Goal: Information Seeking & Learning: Learn about a topic

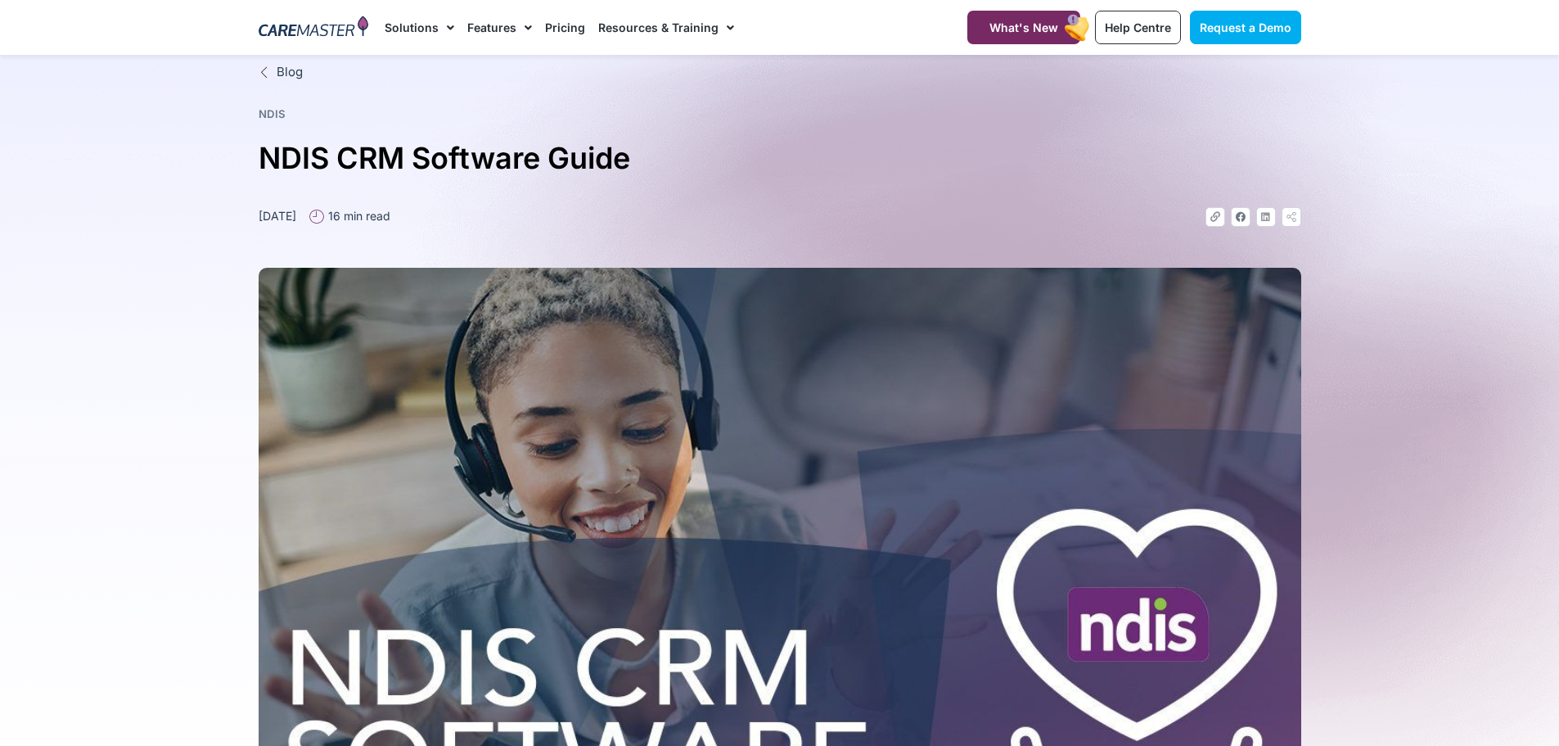
drag, startPoint x: 835, startPoint y: 580, endPoint x: 835, endPoint y: 189, distance: 390.5
click at [320, 21] on img at bounding box center [314, 28] width 111 height 25
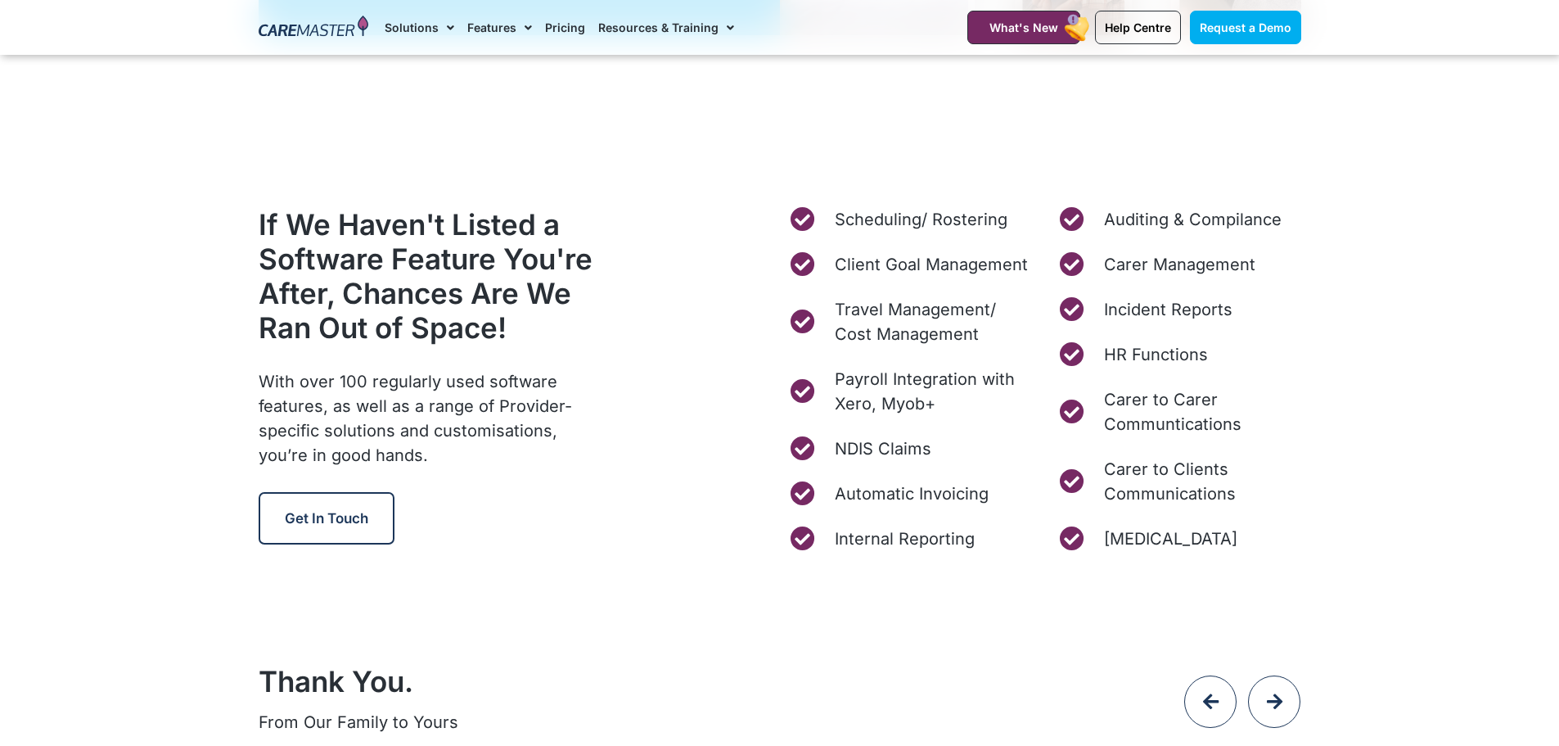
scroll to position [6221, 0]
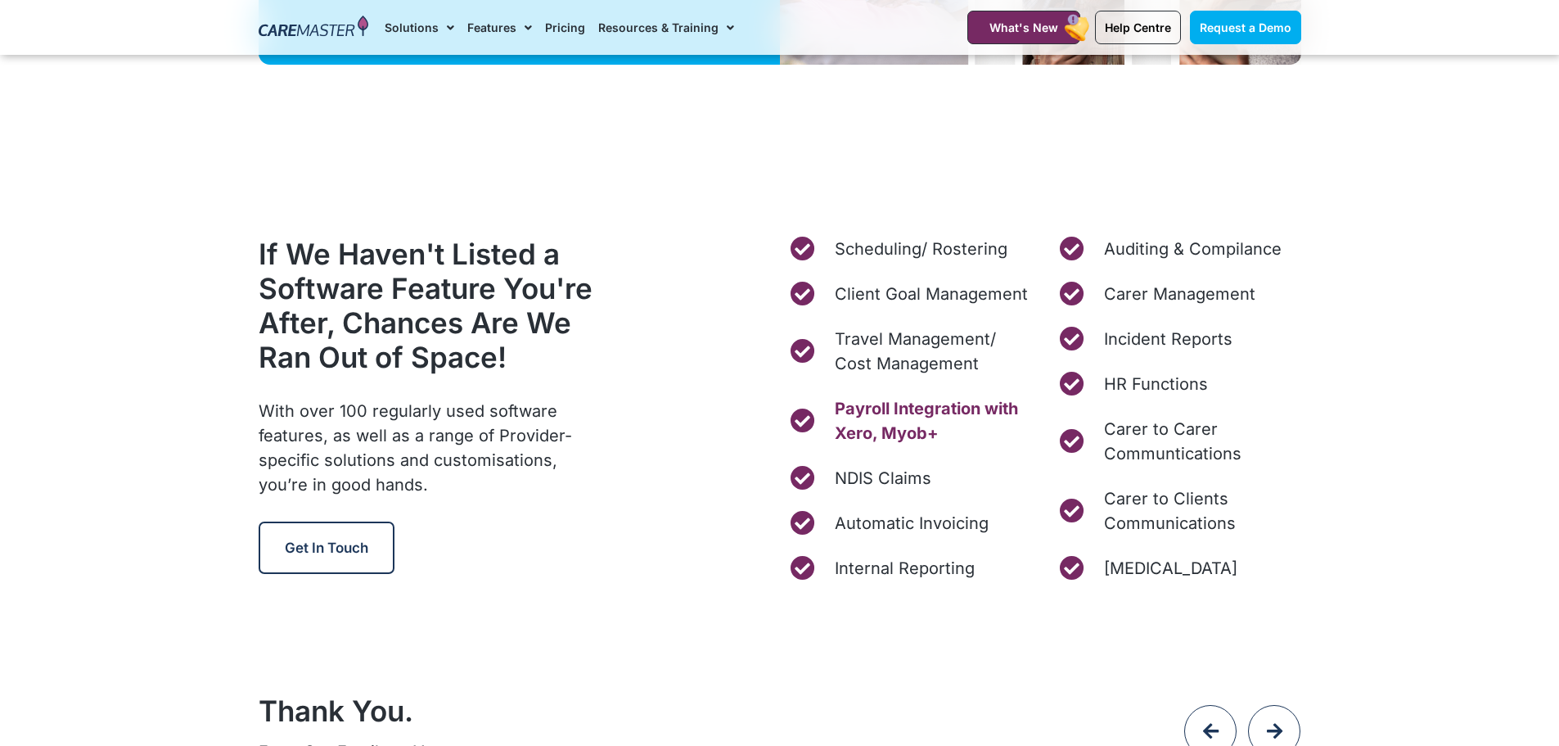
click at [948, 406] on span "Payroll Integration with Xero, Myob+" at bounding box center [931, 420] width 201 height 49
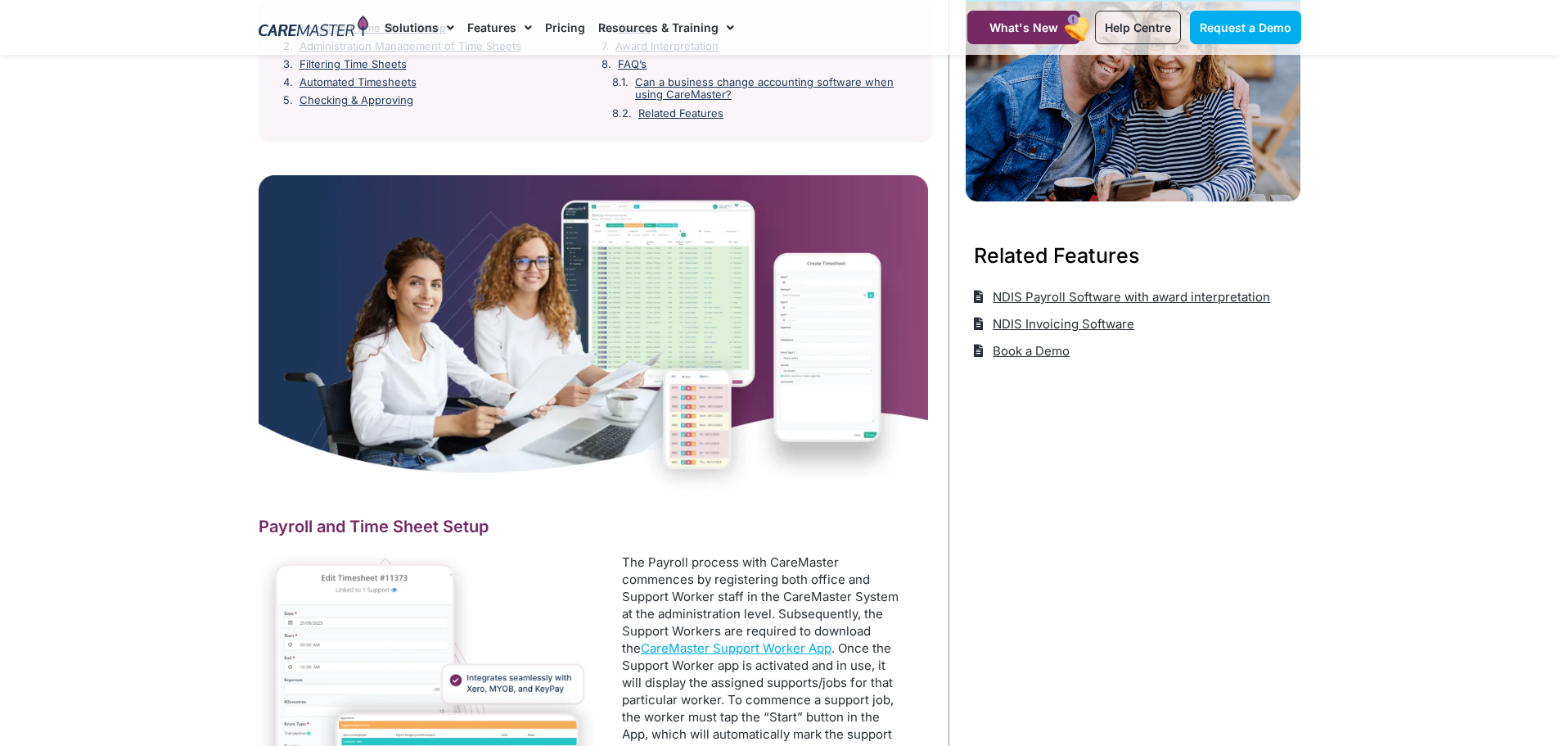
scroll to position [491, 0]
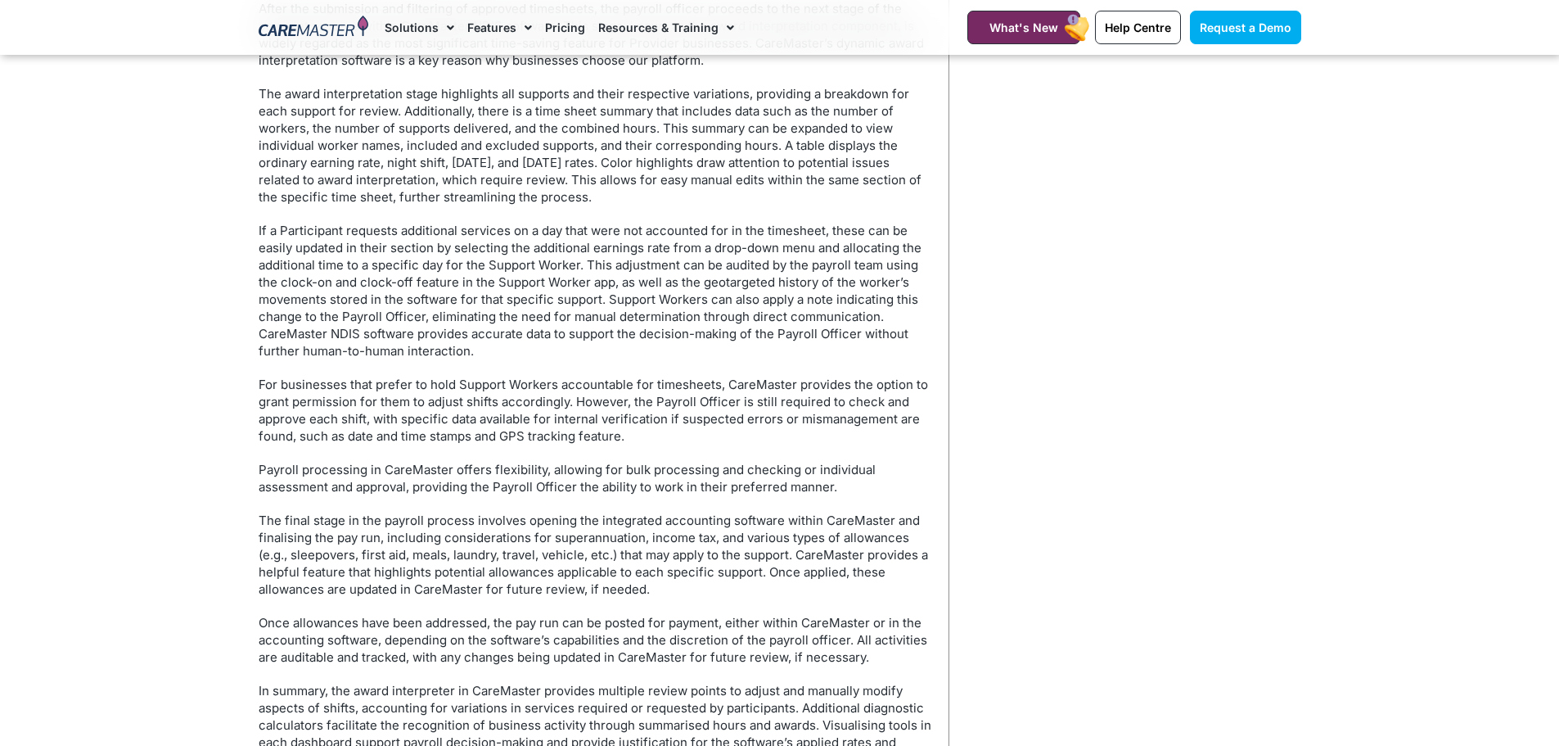
scroll to position [4175, 0]
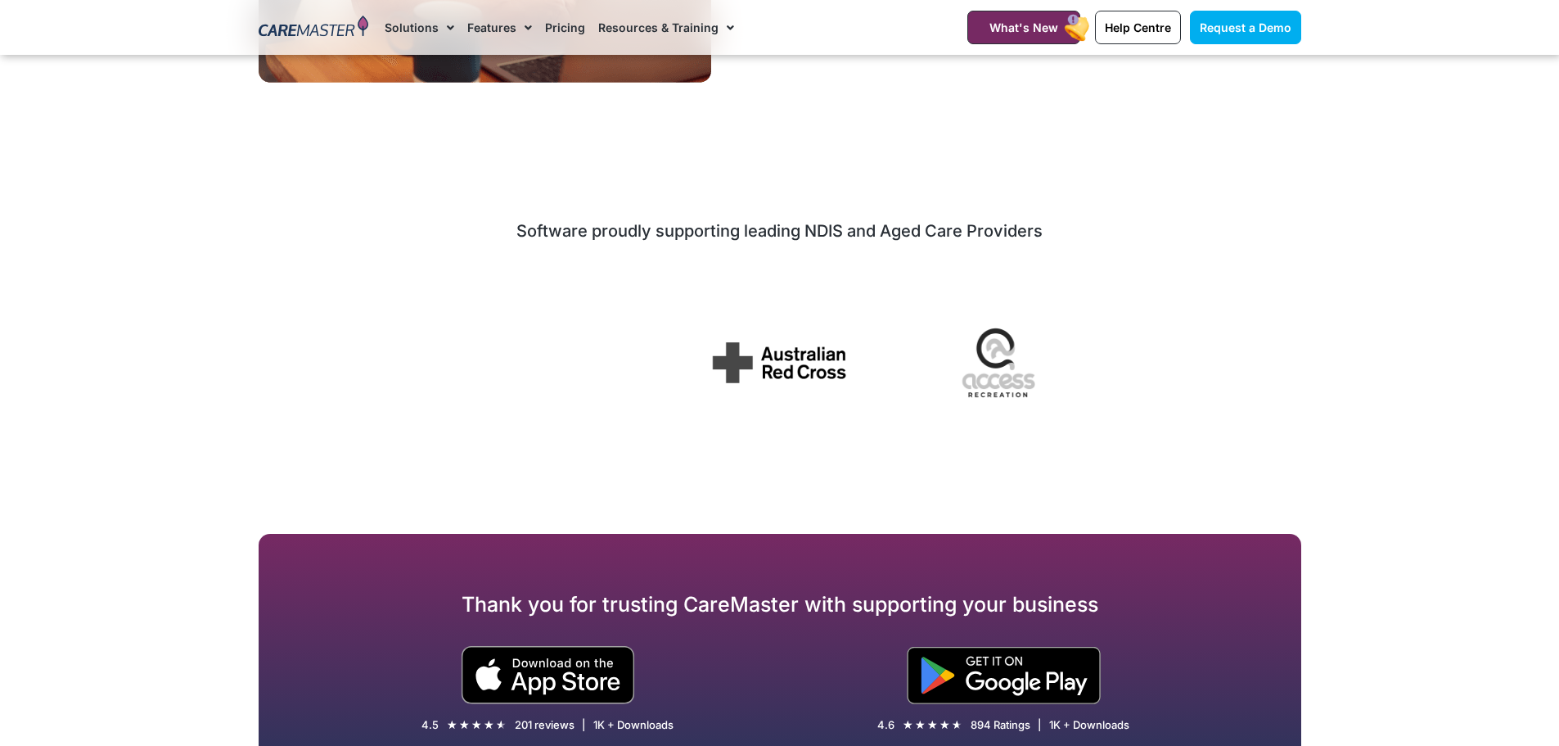
scroll to position [5566, 0]
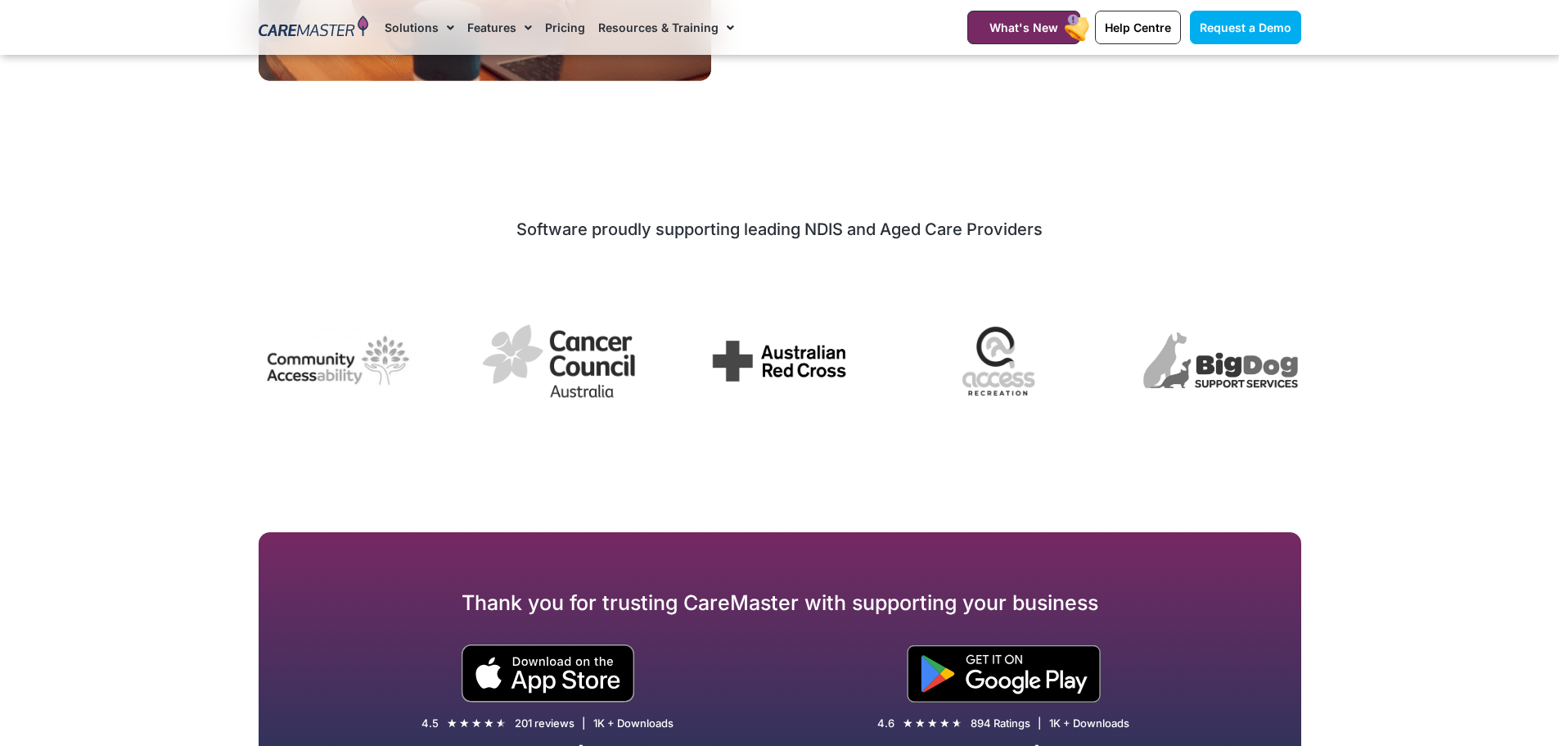
click at [557, 25] on link "Pricing" at bounding box center [565, 27] width 40 height 55
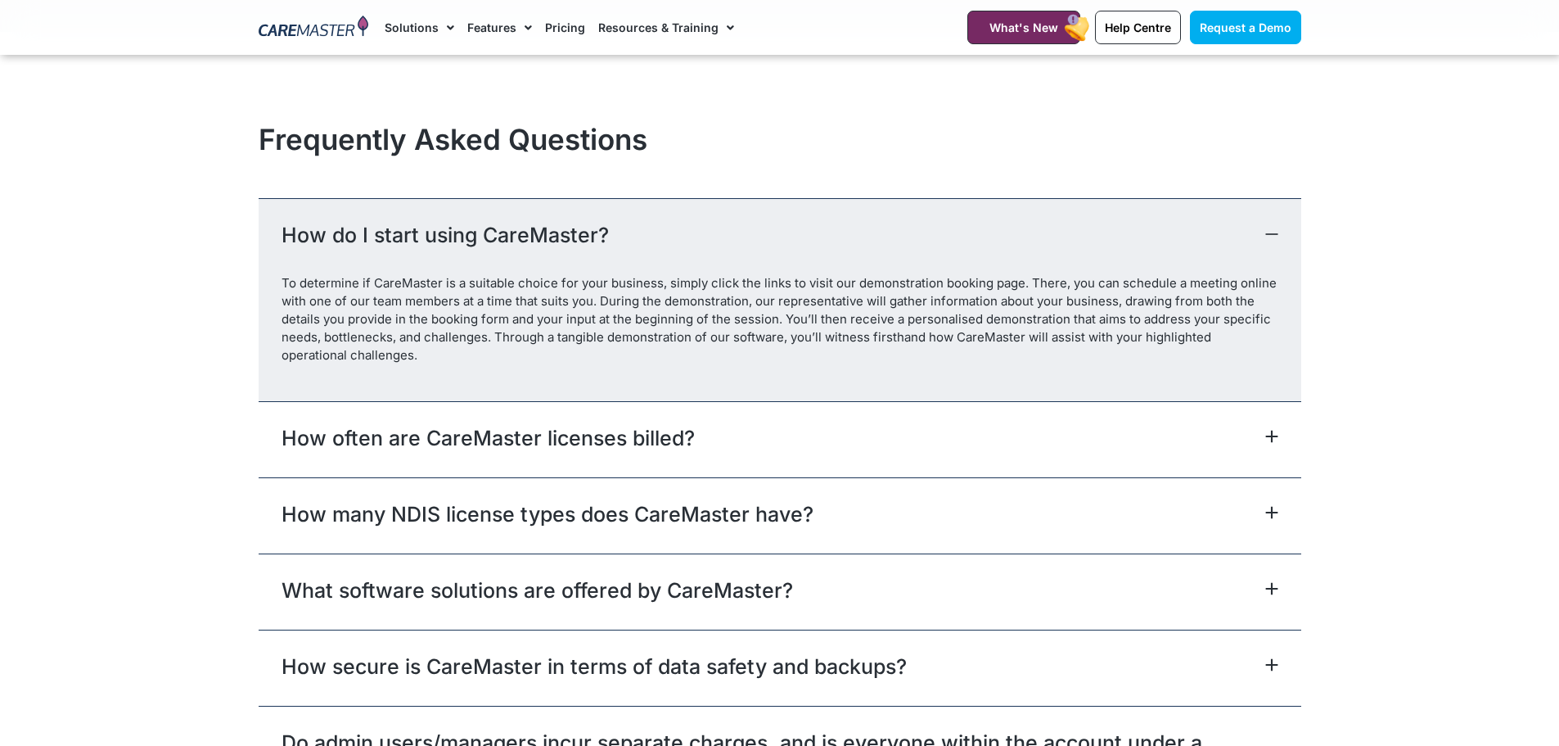
scroll to position [7121, 0]
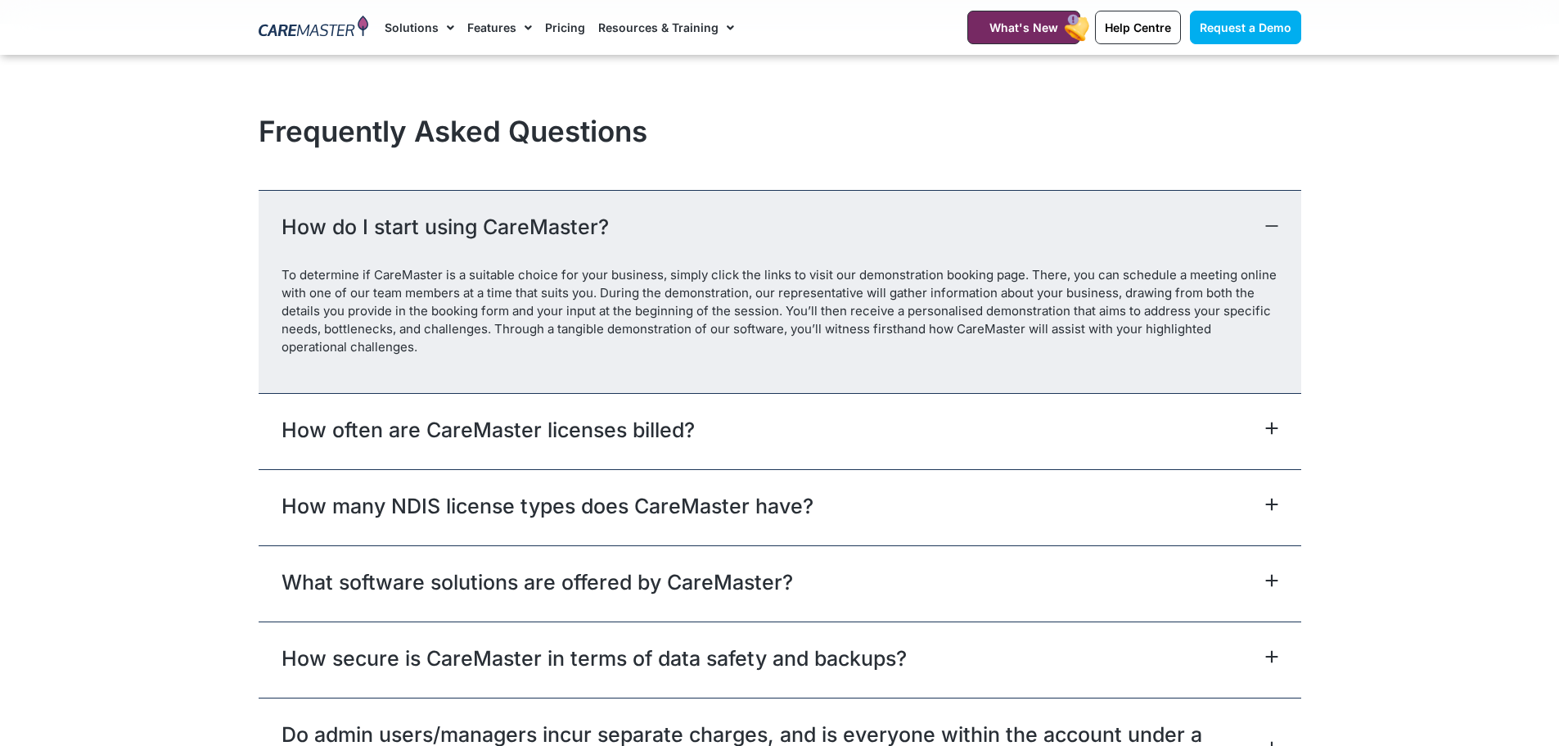
click at [951, 431] on div "How often are CareMaster licenses billed?" at bounding box center [780, 431] width 1043 height 76
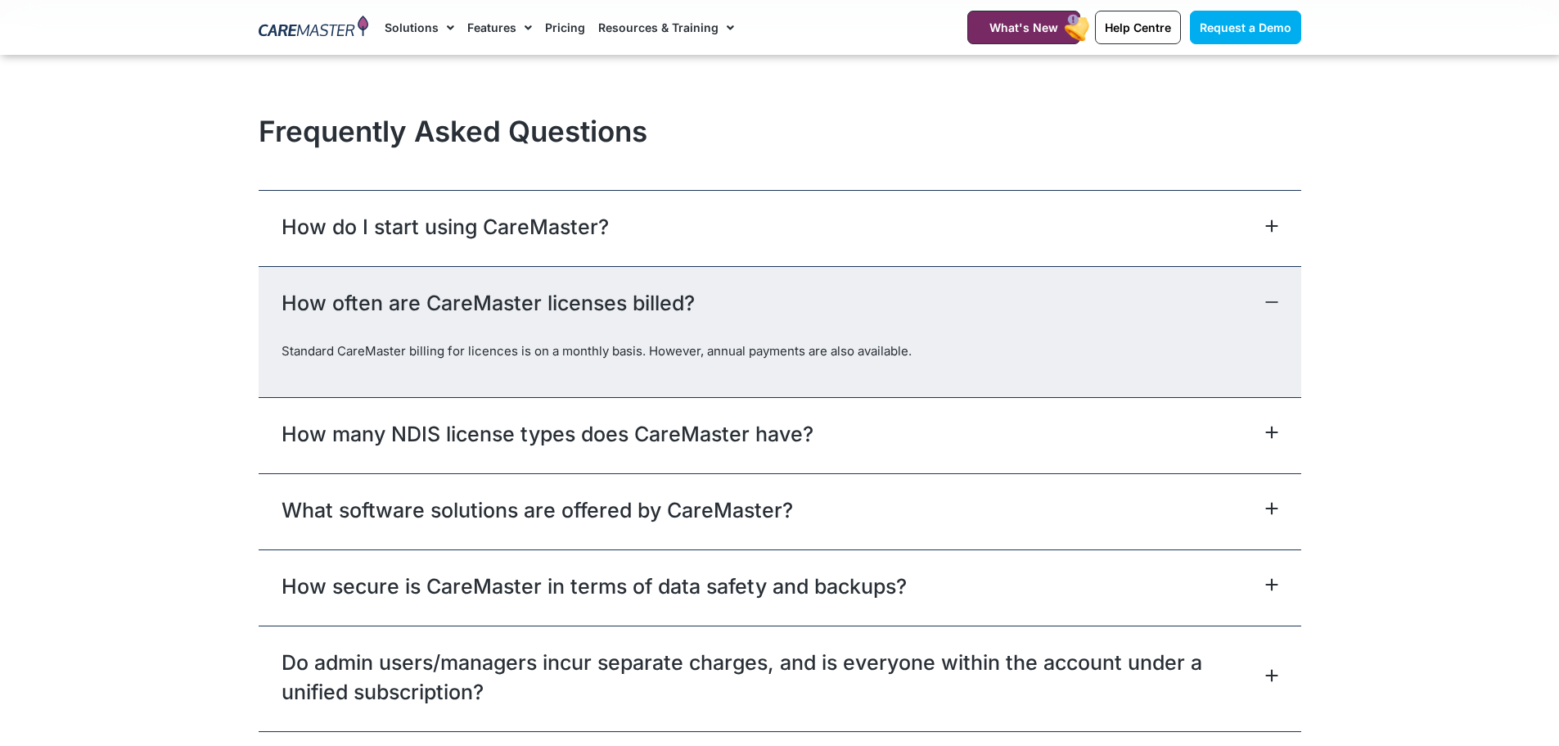
click at [920, 494] on div "What software solutions are offered by CareMaster?" at bounding box center [780, 511] width 1043 height 76
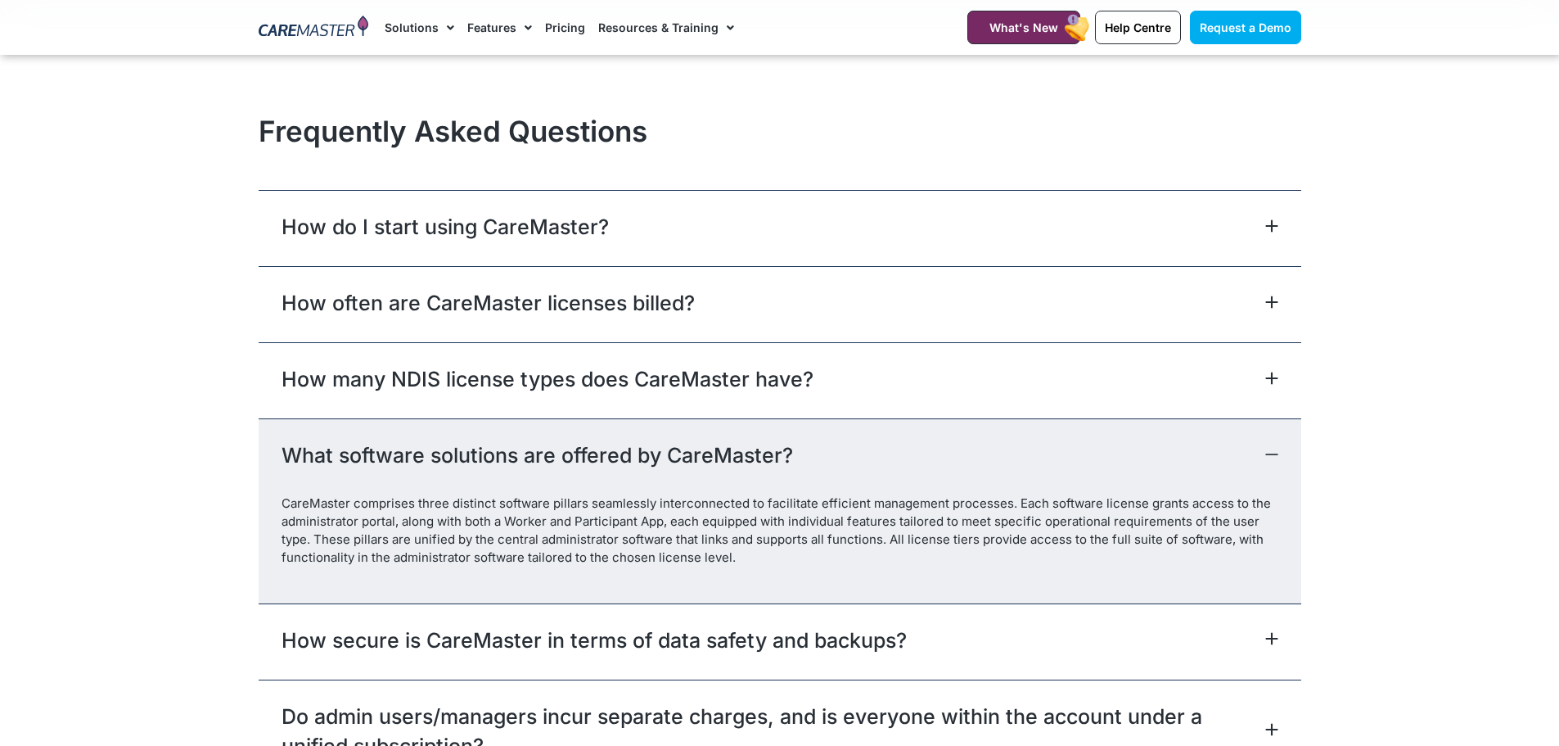
click at [927, 447] on div "What software solutions are offered by CareMaster?" at bounding box center [780, 456] width 1043 height 76
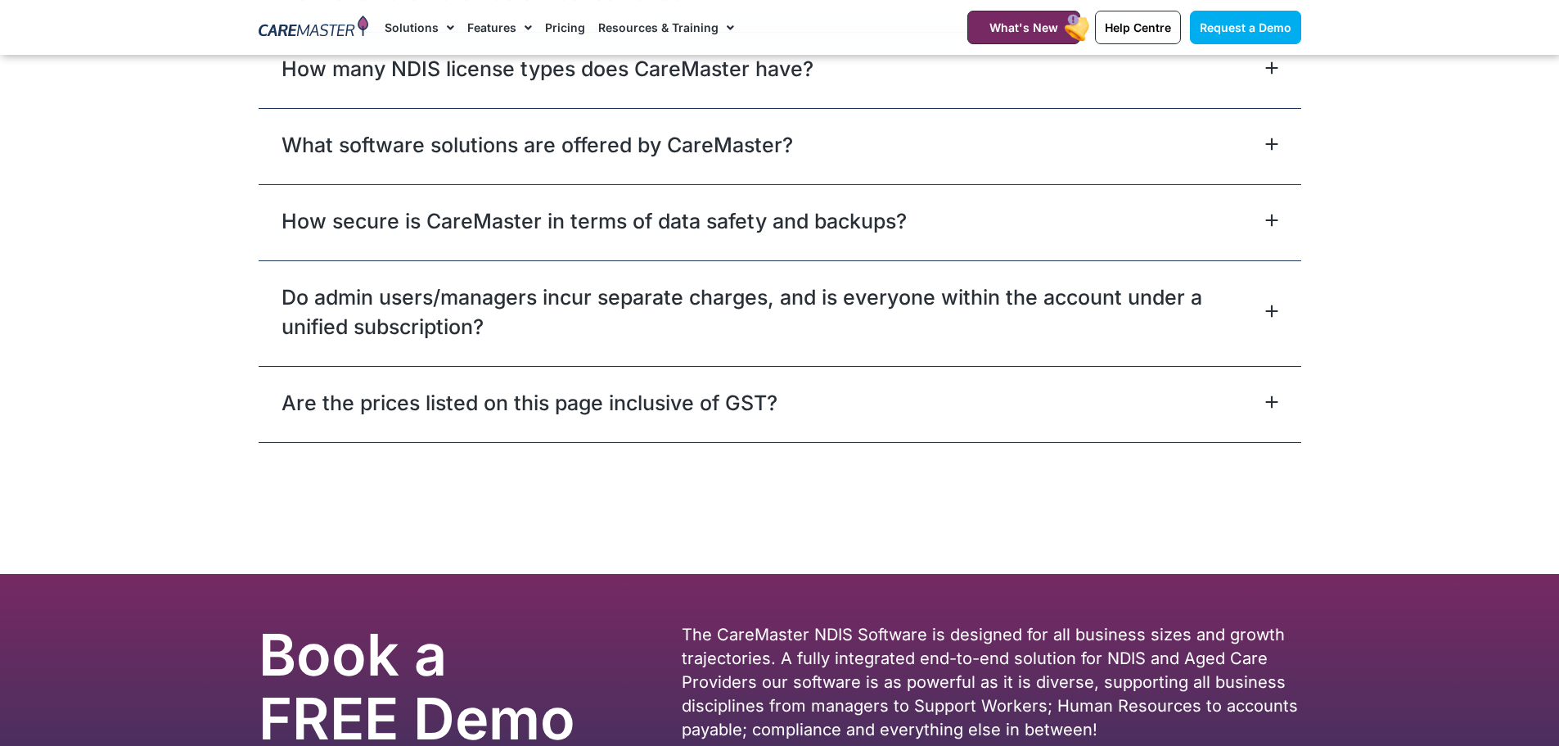
scroll to position [7449, 0]
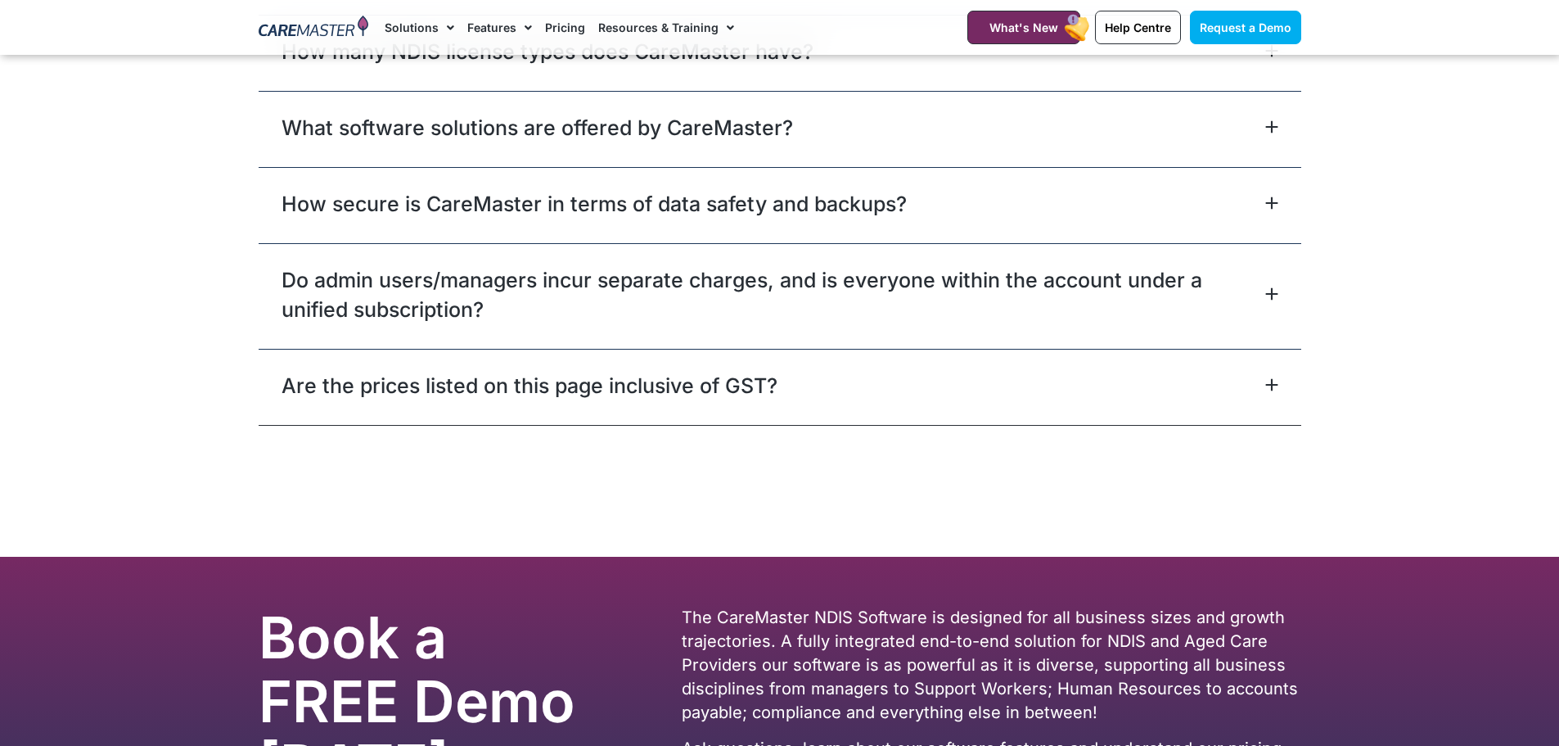
click at [911, 374] on div "Are the prices listed on this page inclusive of GST?" at bounding box center [780, 387] width 1043 height 76
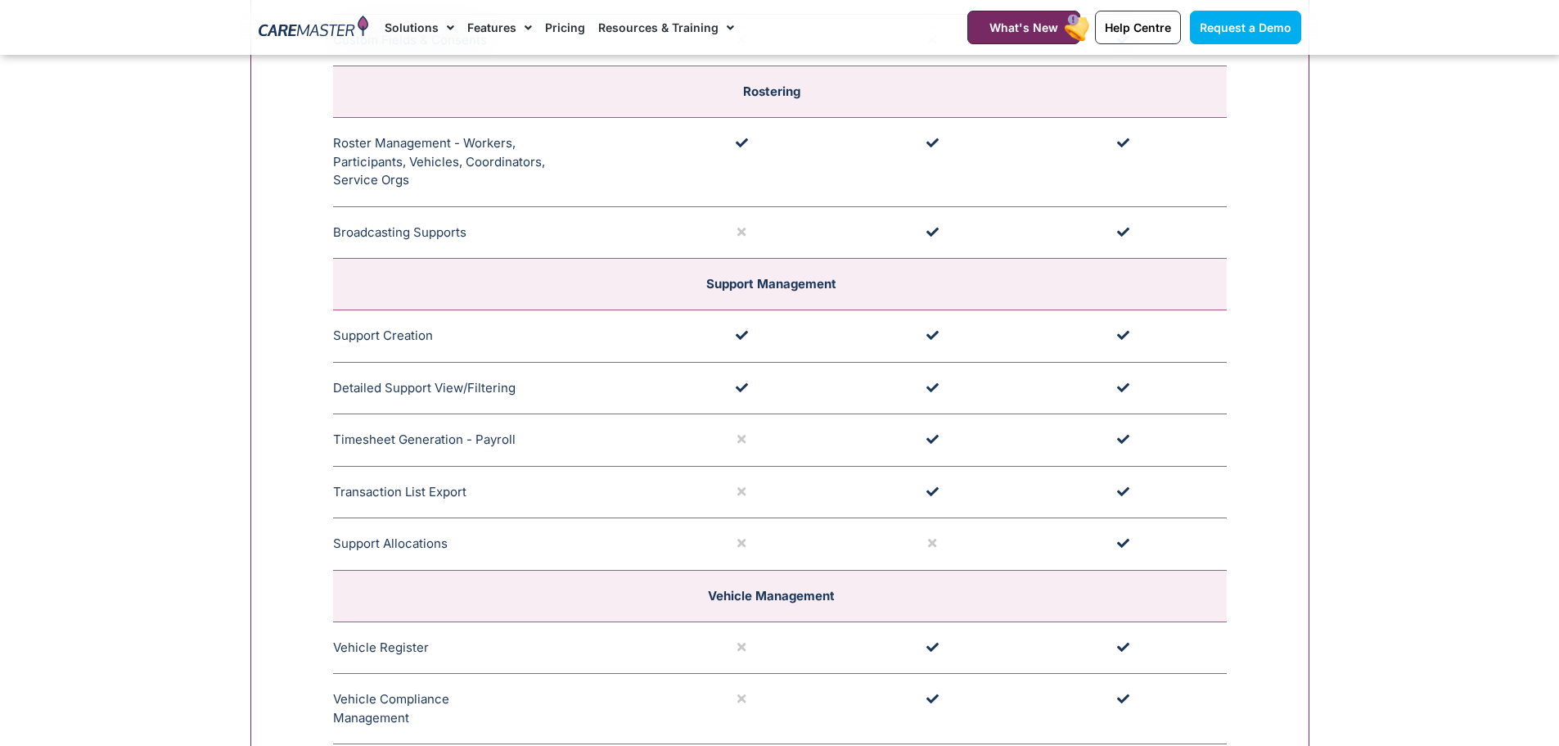
scroll to position [0, 0]
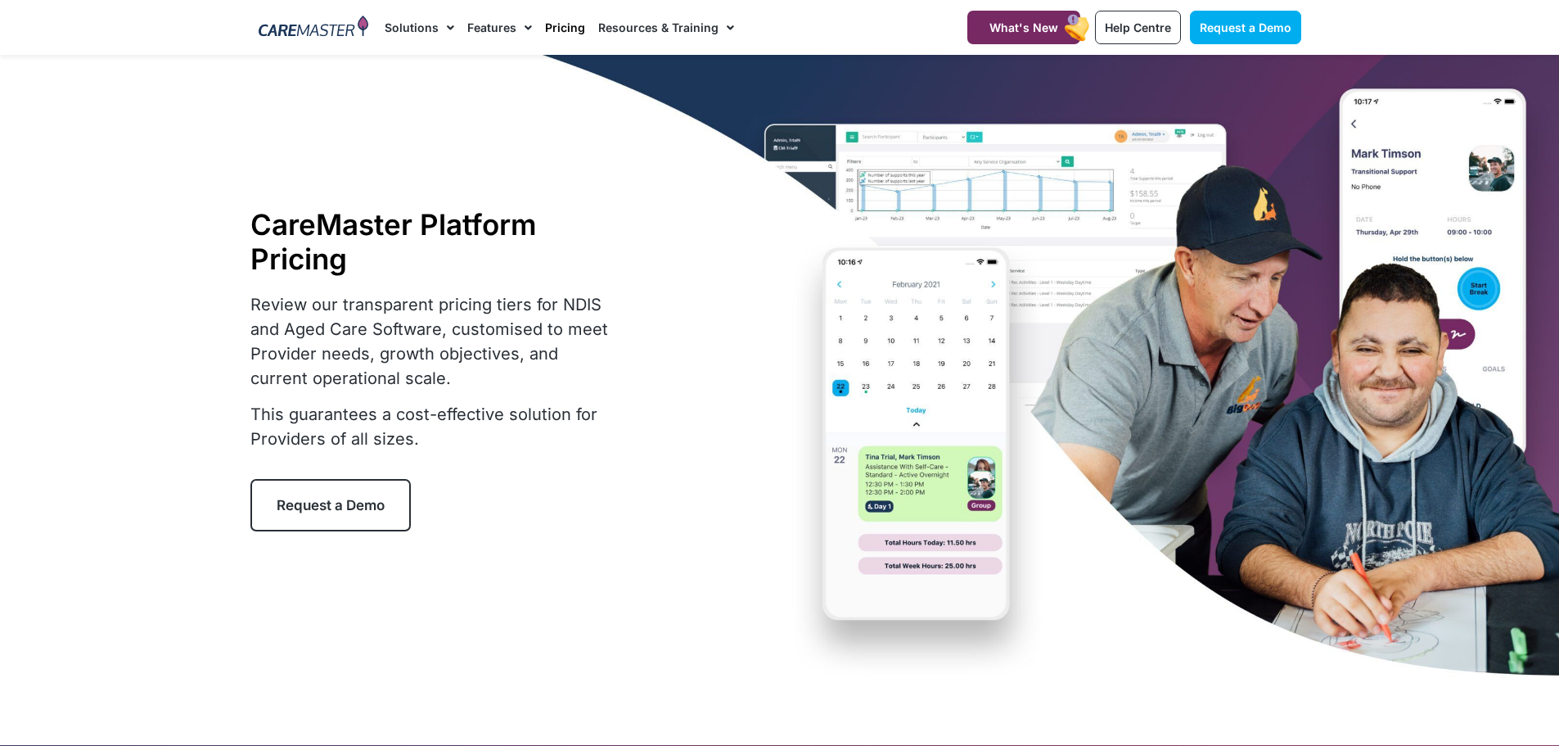
drag, startPoint x: 911, startPoint y: 509, endPoint x: 888, endPoint y: 68, distance: 441.8
